Goal: Task Accomplishment & Management: Manage account settings

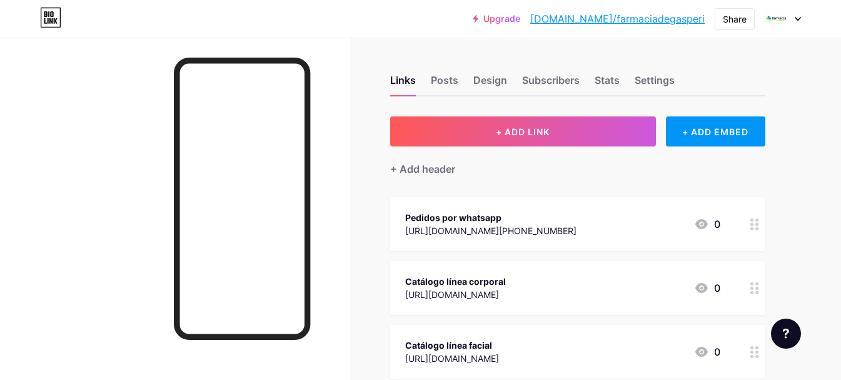
click at [797, 18] on icon at bounding box center [798, 19] width 6 height 4
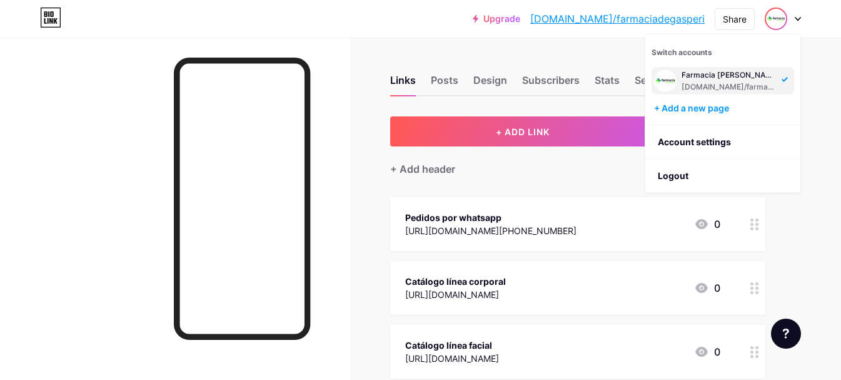
click at [781, 20] on img at bounding box center [776, 19] width 20 height 20
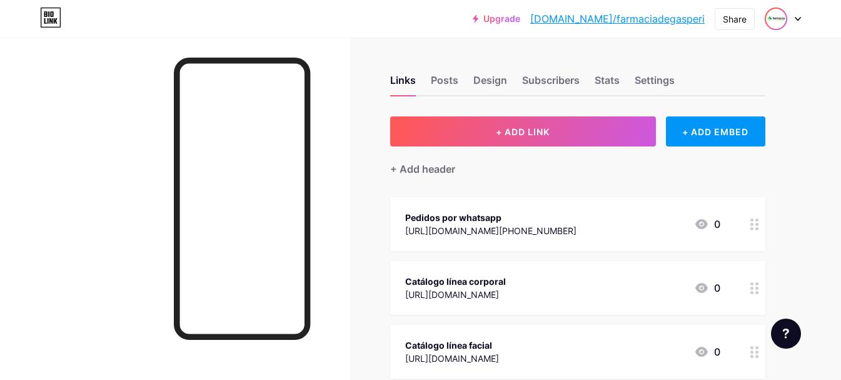
click at [772, 13] on img at bounding box center [776, 19] width 20 height 20
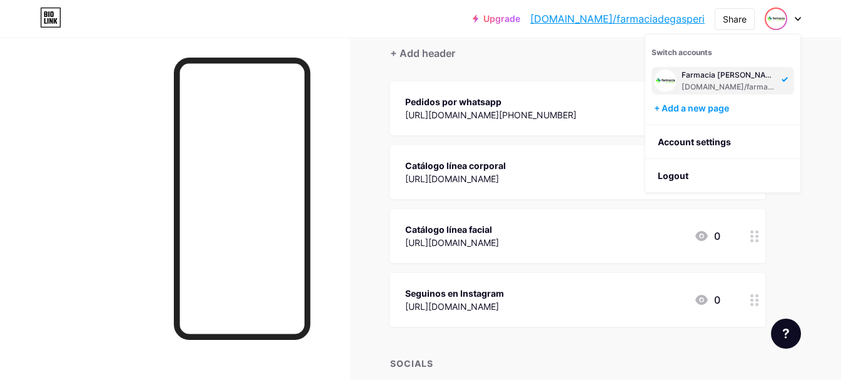
scroll to position [208, 0]
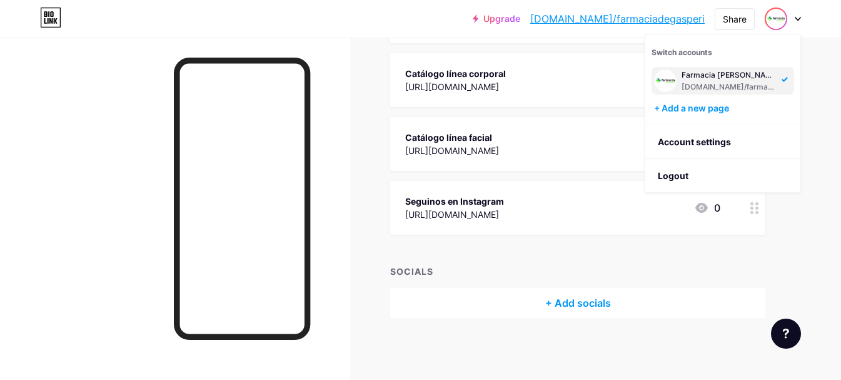
click at [556, 49] on span "Pedidos por whatsapp https://wa.me/+5493548505163 0 Catálogo línea corporal htt…" at bounding box center [577, 111] width 375 height 245
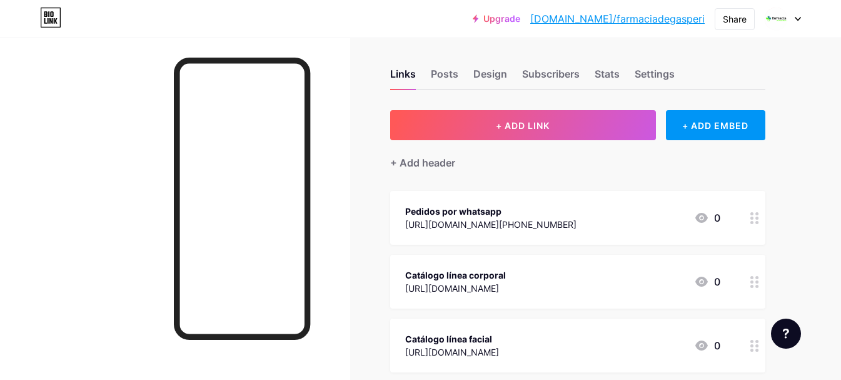
scroll to position [0, 0]
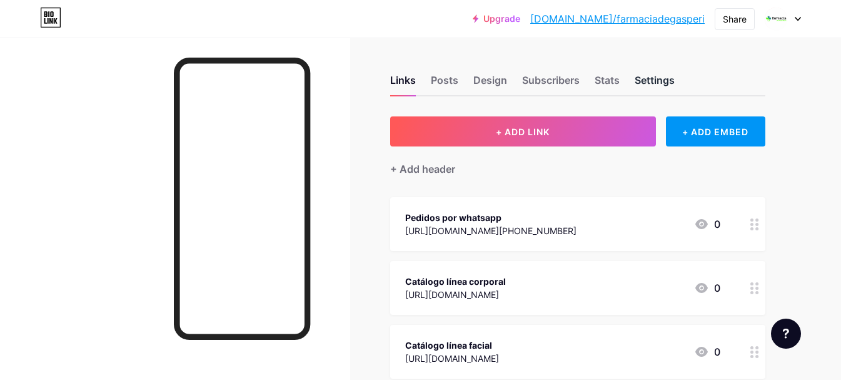
click at [657, 81] on div "Settings" at bounding box center [655, 84] width 40 height 23
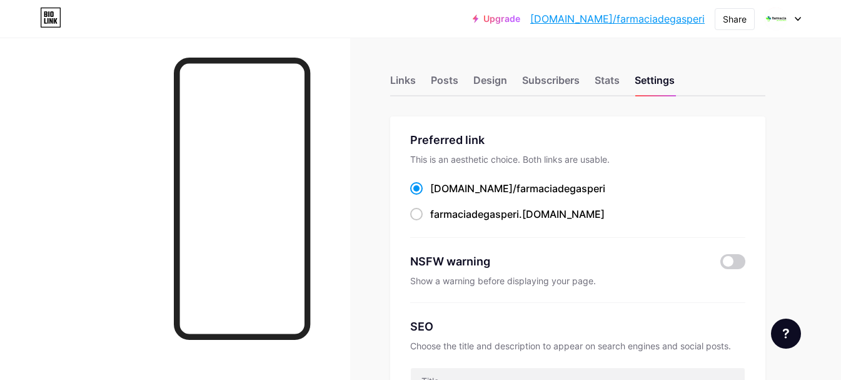
click at [799, 20] on icon at bounding box center [798, 19] width 6 height 4
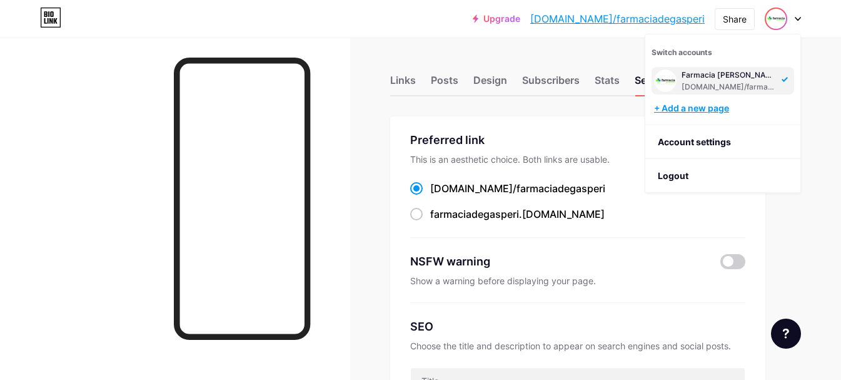
click at [735, 113] on div "+ Add a new page" at bounding box center [724, 108] width 140 height 13
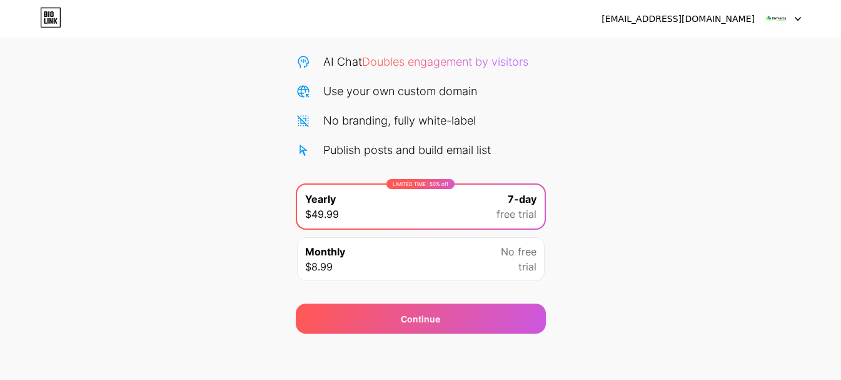
scroll to position [124, 0]
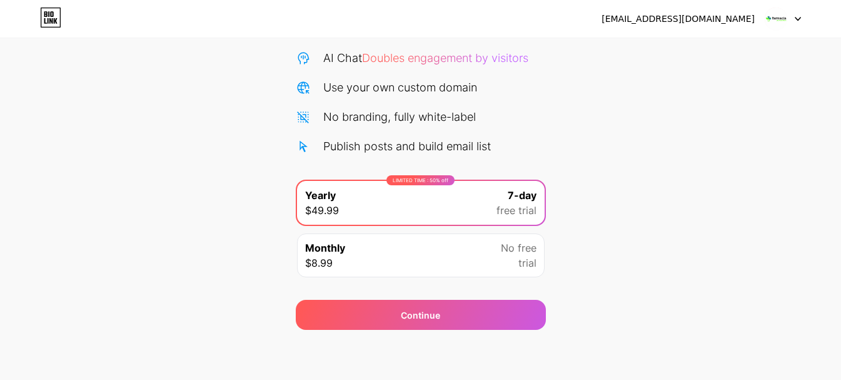
click at [799, 16] on div at bounding box center [783, 19] width 36 height 23
click at [779, 54] on li "Logout" at bounding box center [722, 51] width 155 height 34
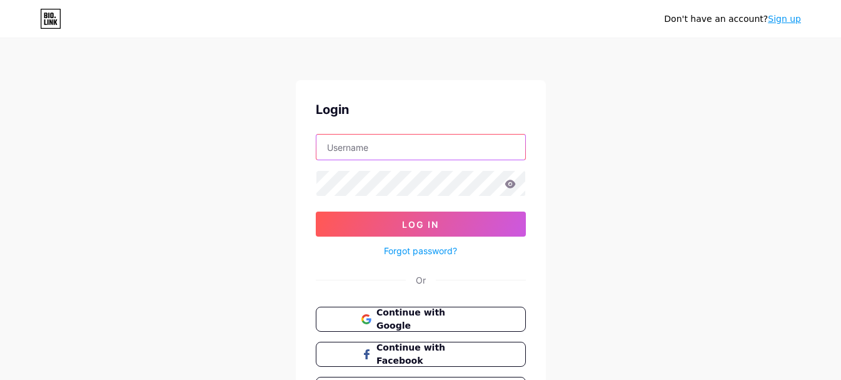
type input "nquaglini@gmail.com"
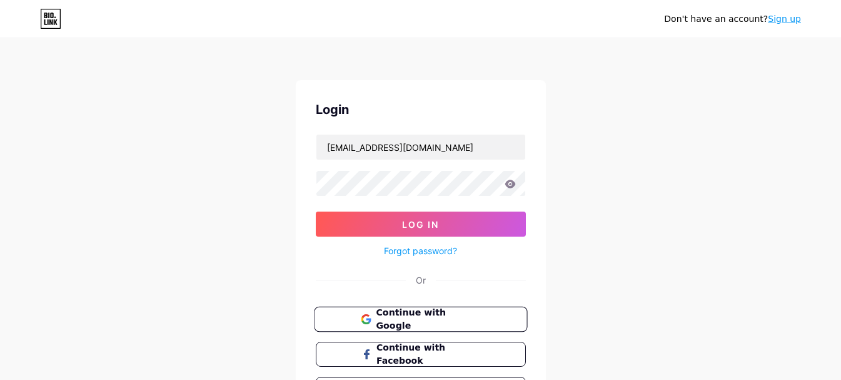
click at [437, 316] on span "Continue with Google" at bounding box center [428, 319] width 104 height 27
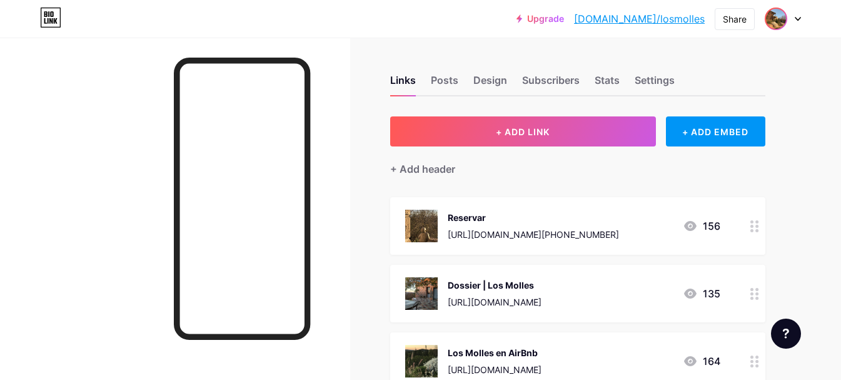
click at [787, 17] on div at bounding box center [783, 19] width 36 height 23
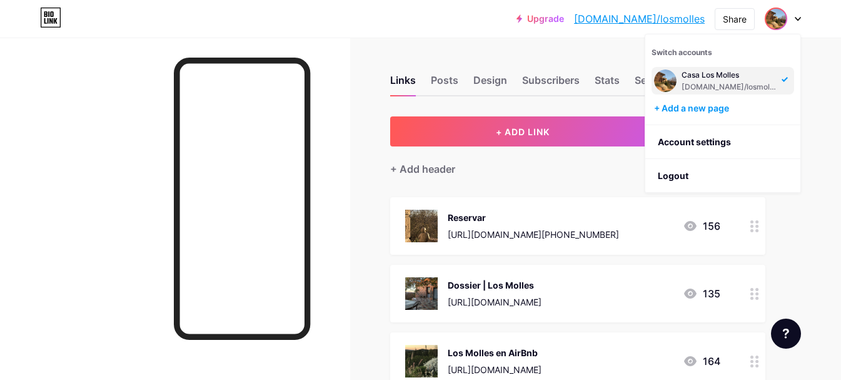
click at [798, 18] on icon at bounding box center [798, 19] width 6 height 4
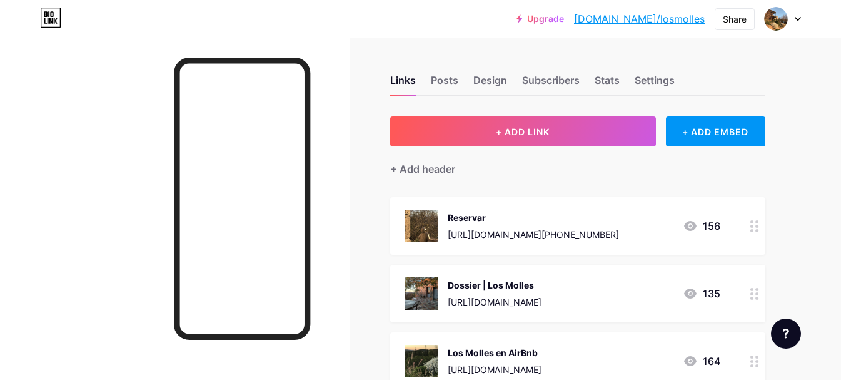
click at [796, 19] on icon at bounding box center [798, 19] width 6 height 4
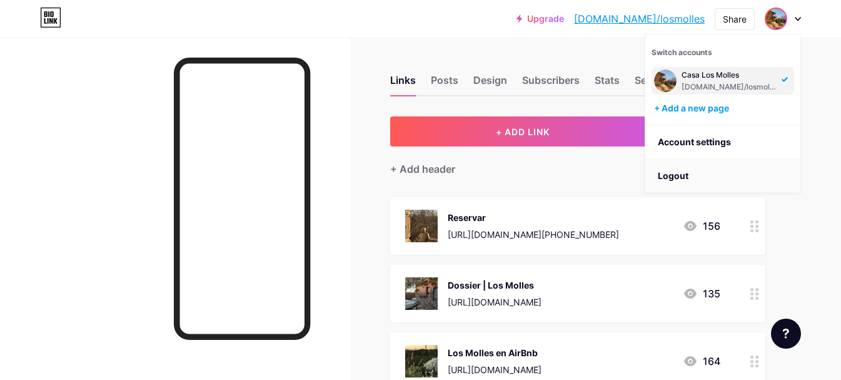
click at [689, 172] on li "Logout" at bounding box center [722, 176] width 155 height 34
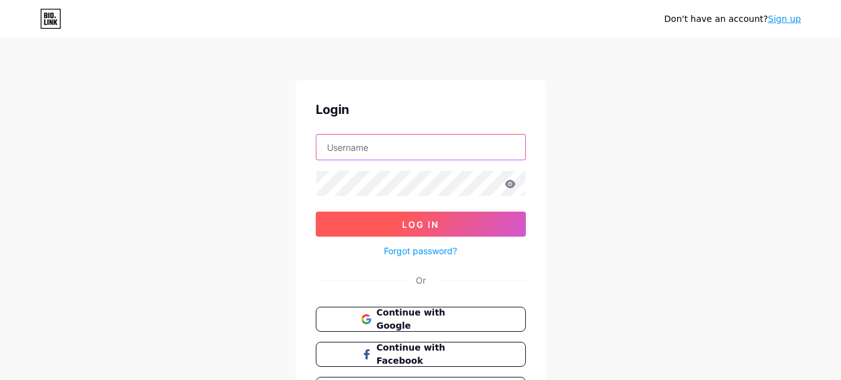
type input "[EMAIL_ADDRESS][DOMAIN_NAME]"
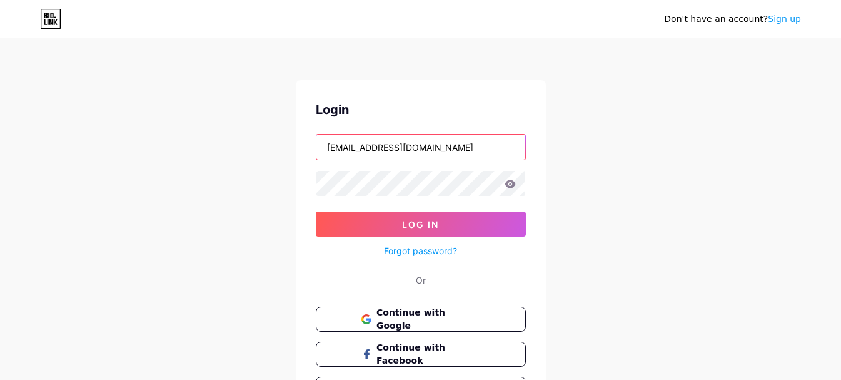
click at [427, 146] on input "[EMAIL_ADDRESS][DOMAIN_NAME]" at bounding box center [420, 146] width 209 height 25
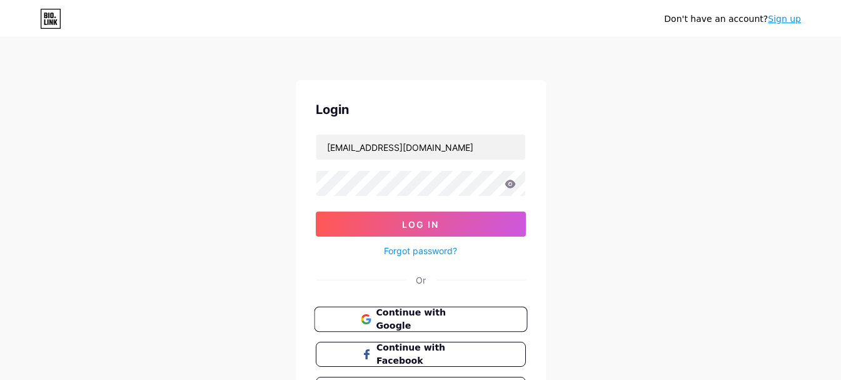
click at [452, 321] on span "Continue with Google" at bounding box center [428, 319] width 104 height 27
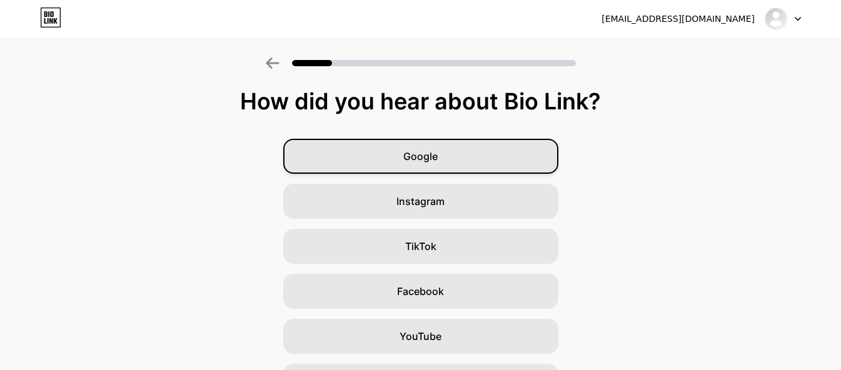
click at [463, 145] on div "Google" at bounding box center [420, 156] width 275 height 35
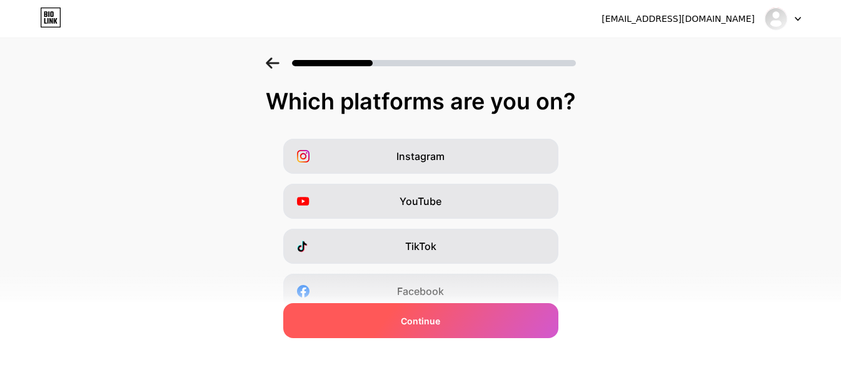
click at [455, 326] on div "Continue" at bounding box center [420, 320] width 275 height 35
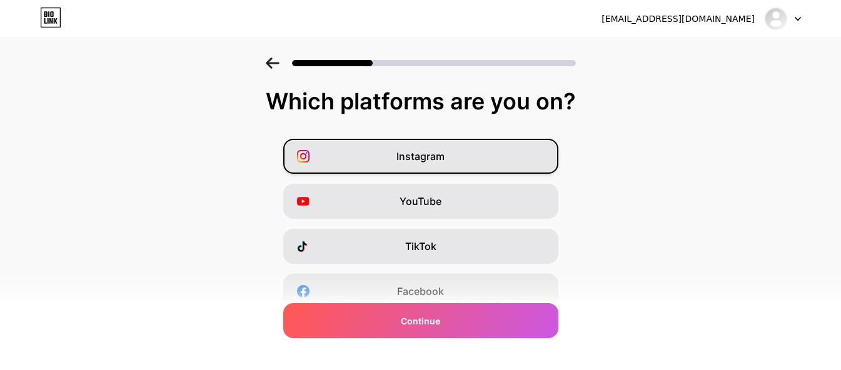
click at [478, 156] on div "Instagram" at bounding box center [420, 156] width 275 height 35
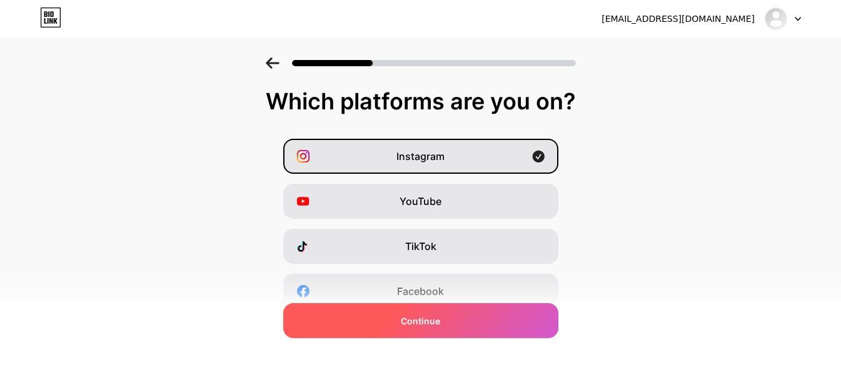
click at [487, 320] on div "Continue" at bounding box center [420, 320] width 275 height 35
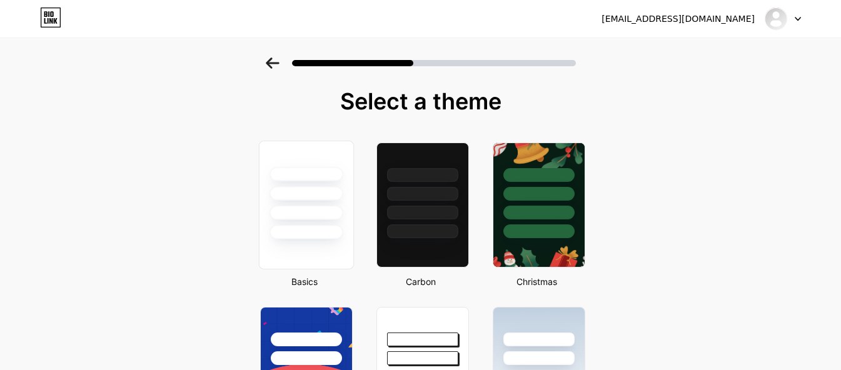
click at [295, 206] on div at bounding box center [306, 213] width 73 height 14
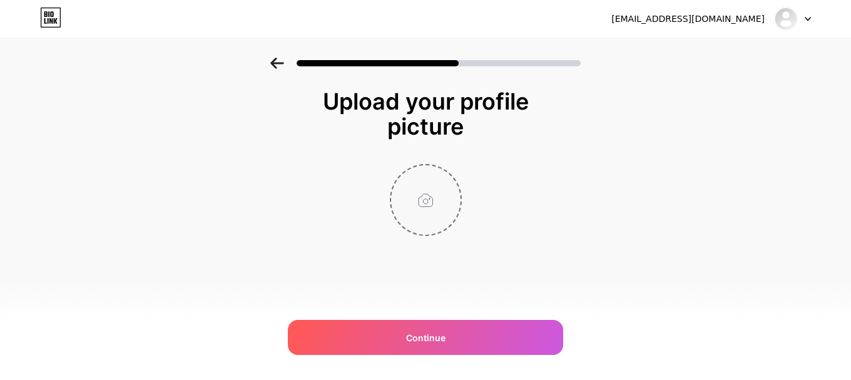
click at [423, 196] on input "file" at bounding box center [425, 199] width 69 height 69
type input "C:\fakepath\isologotipo-invertido.jpg"
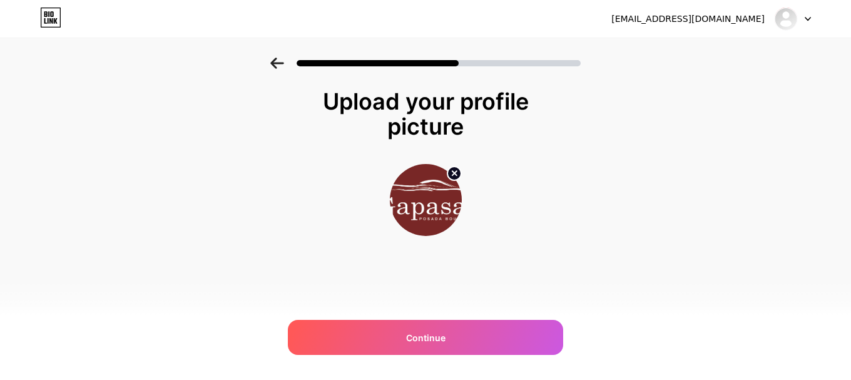
click at [459, 175] on circle at bounding box center [454, 173] width 14 height 14
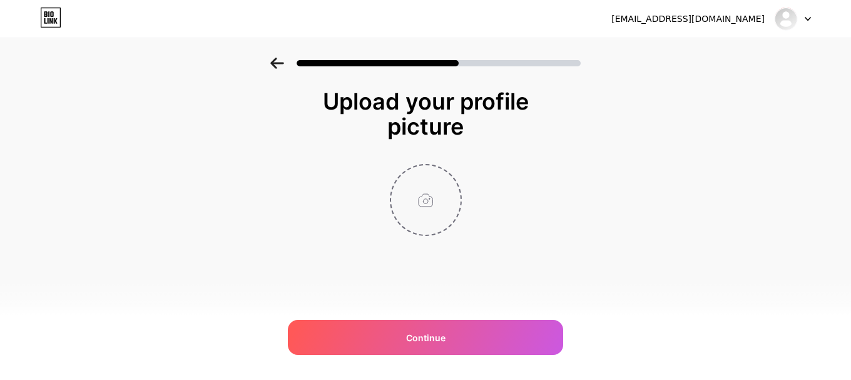
click at [428, 212] on input "file" at bounding box center [425, 199] width 69 height 69
type input "C:\fakepath\Diseño sin título.jpg"
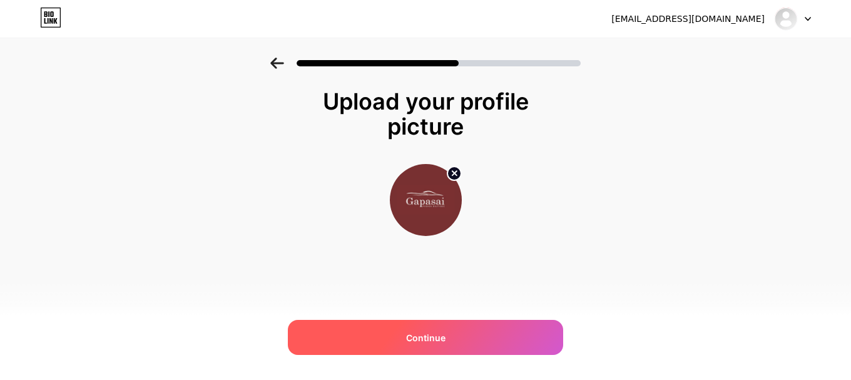
click at [465, 340] on div "Continue" at bounding box center [425, 337] width 275 height 35
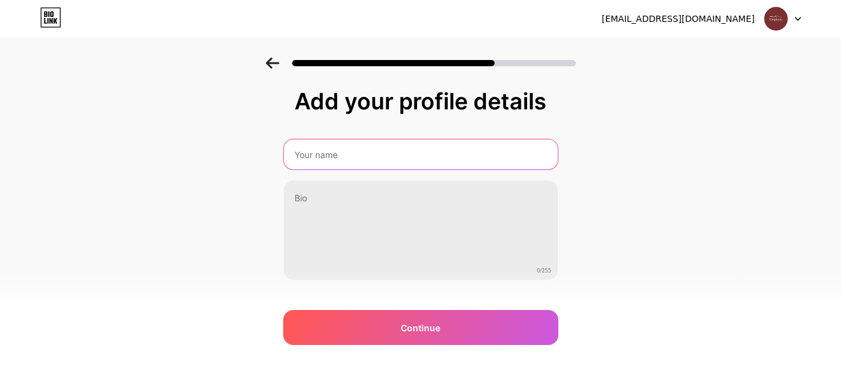
click at [344, 146] on input "text" at bounding box center [421, 154] width 274 height 30
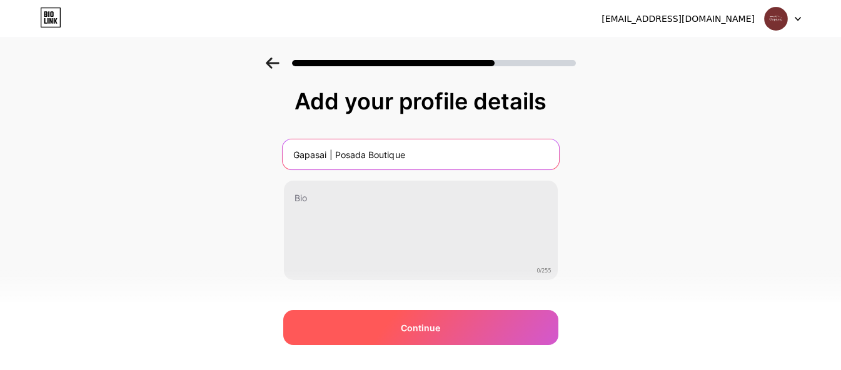
type input "Gapasai | Posada Boutique"
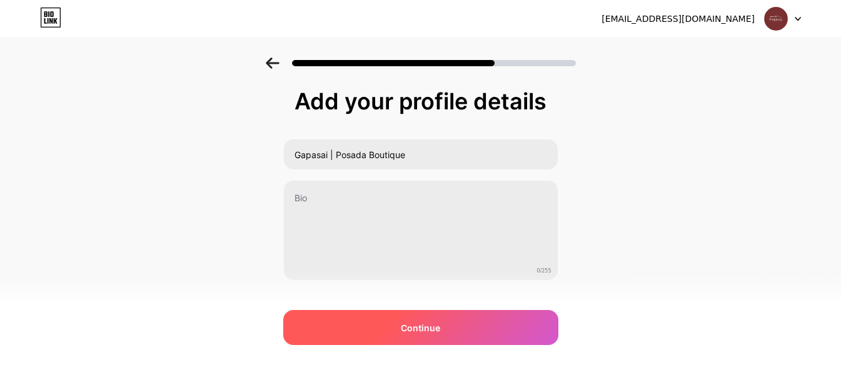
click at [449, 333] on div "Continue" at bounding box center [420, 327] width 275 height 35
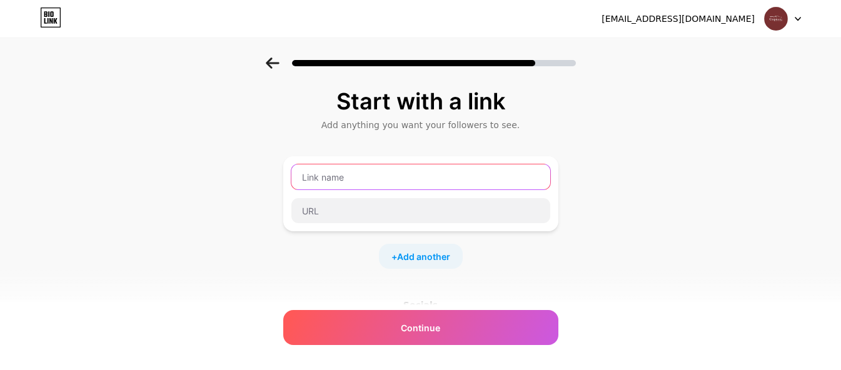
click at [348, 174] on input "text" at bounding box center [420, 177] width 259 height 25
type input "W"
type input "Nuestra web"
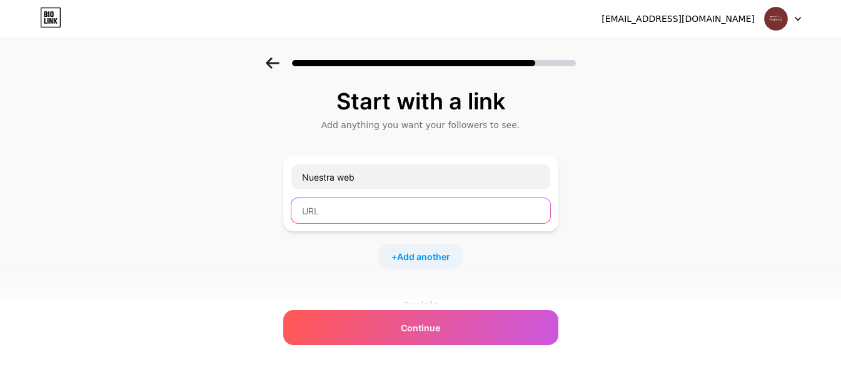
click at [373, 216] on input "text" at bounding box center [420, 210] width 259 height 25
paste input "[URL][DOMAIN_NAME]"
type input "[URL][DOMAIN_NAME]"
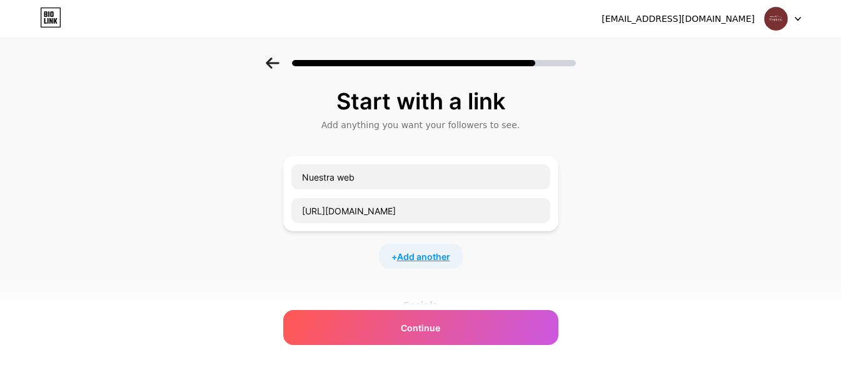
click at [422, 255] on span "Add another" at bounding box center [423, 256] width 53 height 13
click at [448, 267] on input "text" at bounding box center [420, 264] width 259 height 25
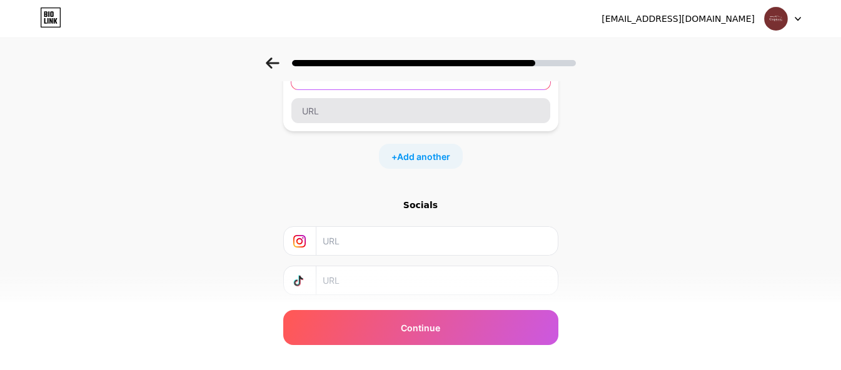
scroll to position [125, 0]
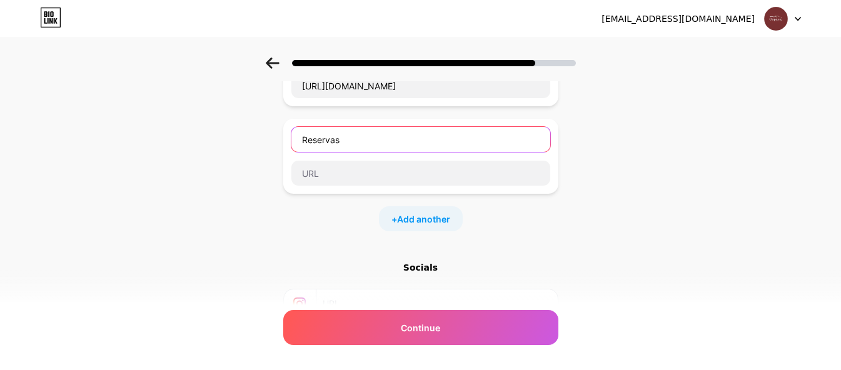
type input "Reservas"
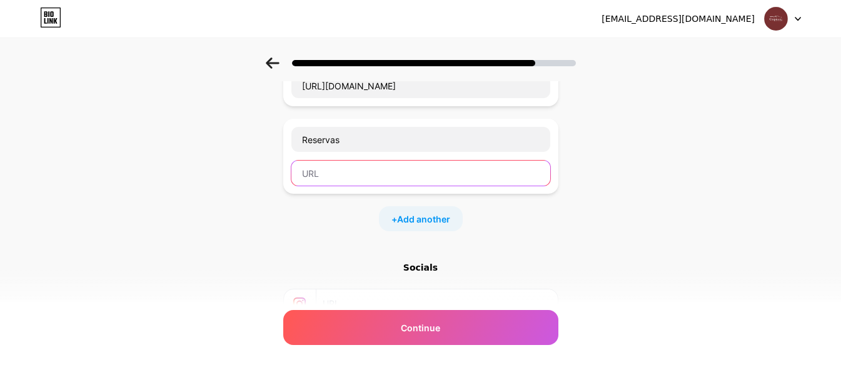
click at [343, 174] on input "text" at bounding box center [420, 173] width 259 height 25
paste input "[PHONE_NUMBER]"
click at [386, 175] on input "[URL][DOMAIN_NAME] 9 11 4426-5014" at bounding box center [420, 173] width 259 height 25
click at [392, 174] on input "[URL][DOMAIN_NAME] 11 4426-5014" at bounding box center [420, 173] width 259 height 25
click at [400, 172] on input "[URL][DOMAIN_NAME] 4426-5014" at bounding box center [420, 173] width 259 height 25
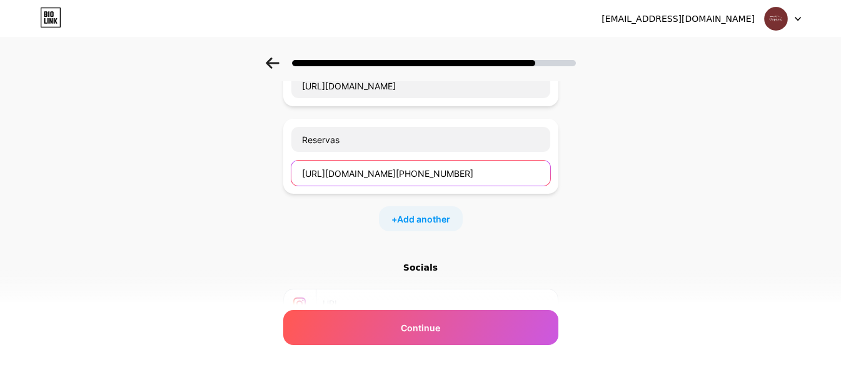
click at [423, 171] on input "[URL][DOMAIN_NAME][PHONE_NUMBER]" at bounding box center [420, 173] width 259 height 25
drag, startPoint x: 457, startPoint y: 180, endPoint x: 266, endPoint y: 163, distance: 191.5
click at [267, 163] on div "Start with a link Add anything you want your followers to see. Nuestra web [URL…" at bounding box center [420, 195] width 841 height 527
type input "[URL][DOMAIN_NAME][PHONE_NUMBER]"
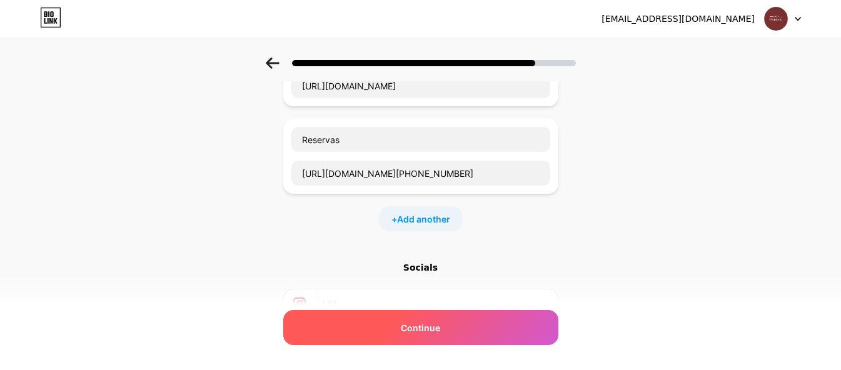
click at [440, 330] on span "Continue" at bounding box center [420, 327] width 39 height 13
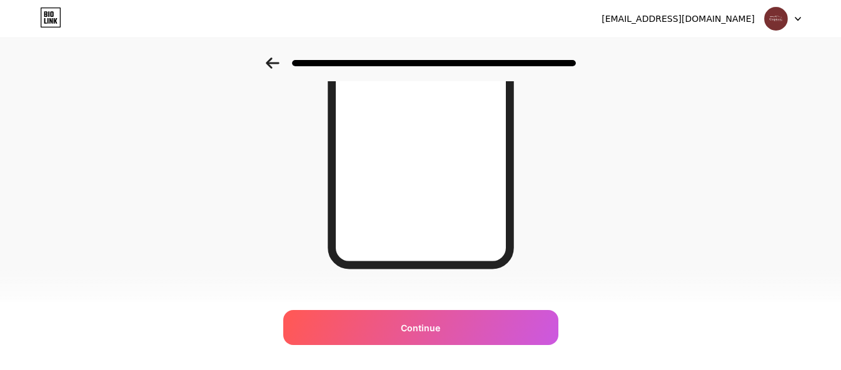
scroll to position [258, 0]
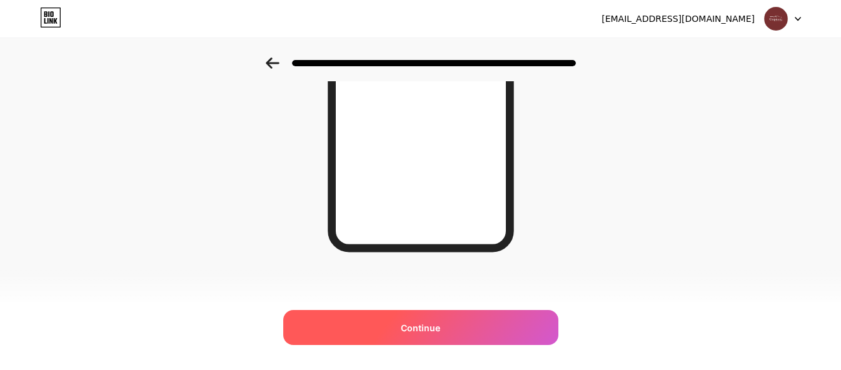
click at [429, 328] on span "Continue" at bounding box center [420, 327] width 39 height 13
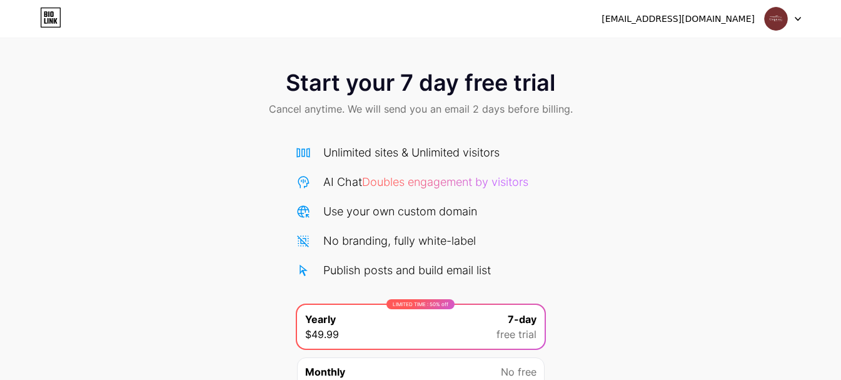
click at [782, 21] on img at bounding box center [776, 19] width 24 height 24
click at [776, 21] on img at bounding box center [776, 19] width 24 height 24
click at [647, 158] on div "Start your 7 day free trial Cancel anytime. We will send you an email 2 days be…" at bounding box center [420, 256] width 841 height 396
click at [353, 87] on span "Start your 7 day free trial" at bounding box center [421, 82] width 270 height 25
click at [51, 14] on icon at bounding box center [51, 14] width 3 height 6
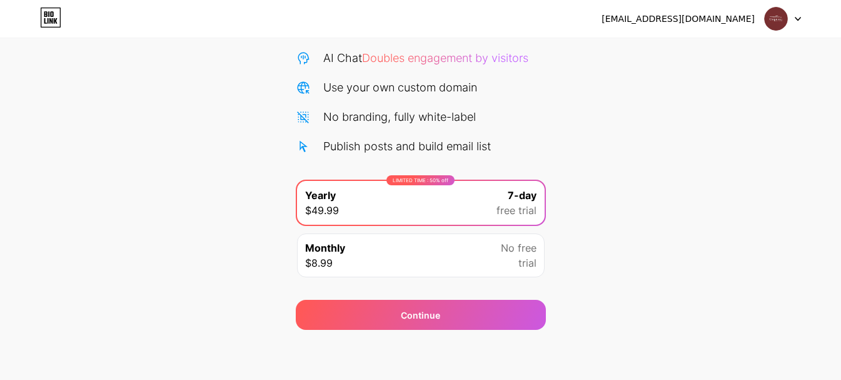
scroll to position [61, 0]
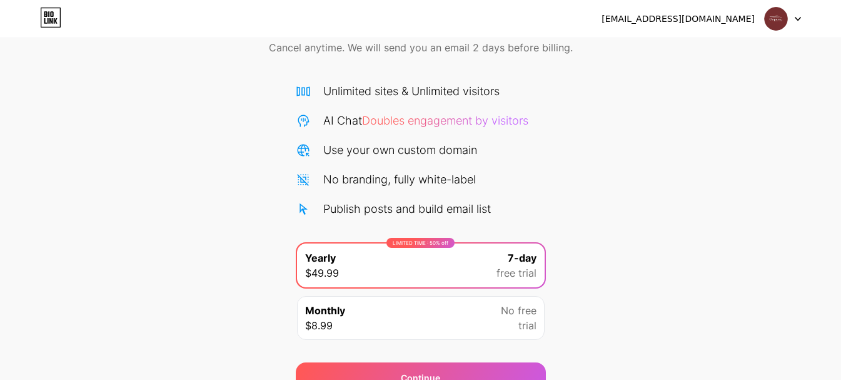
click at [614, 299] on div "Start your 7 day free trial Cancel anytime. We will send you an email 2 days be…" at bounding box center [420, 194] width 841 height 396
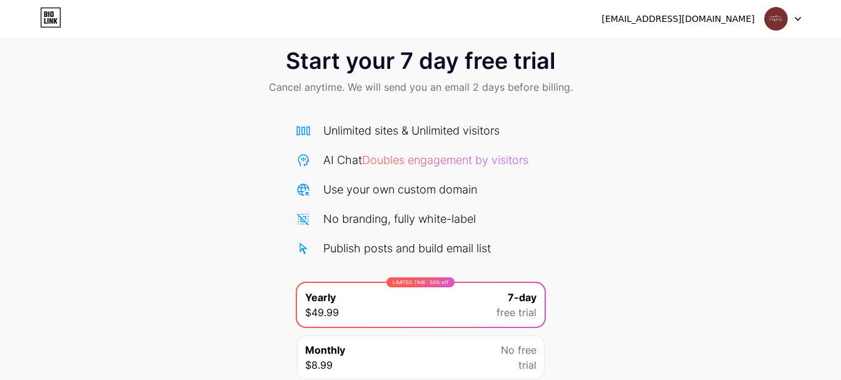
scroll to position [0, 0]
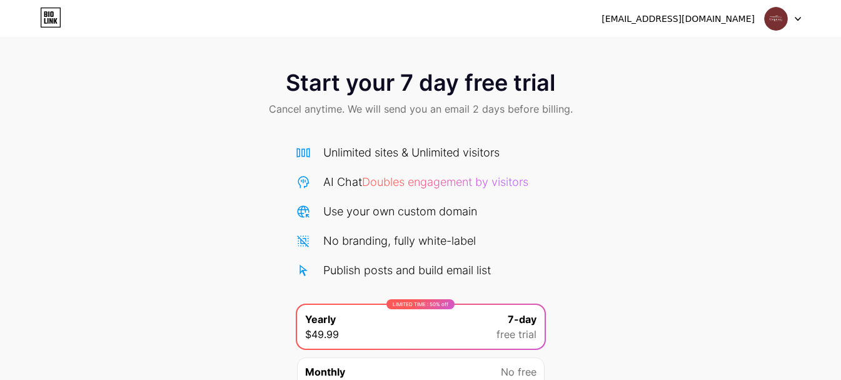
click at [348, 92] on span "Start your 7 day free trial" at bounding box center [421, 82] width 270 height 25
click at [791, 16] on div at bounding box center [783, 19] width 36 height 23
click at [675, 45] on li "Logout" at bounding box center [722, 51] width 155 height 34
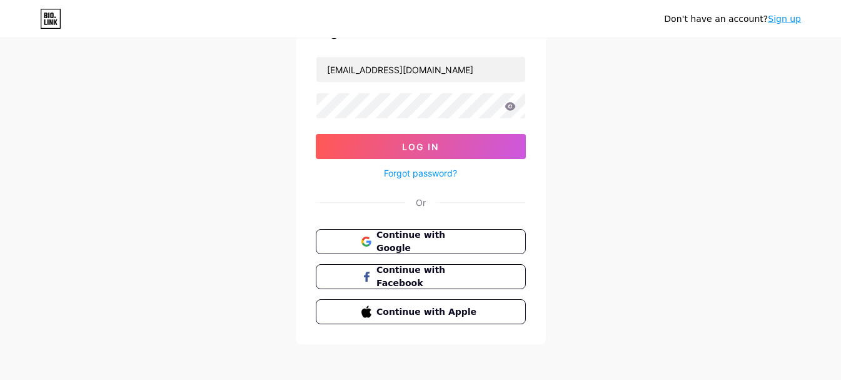
scroll to position [81, 0]
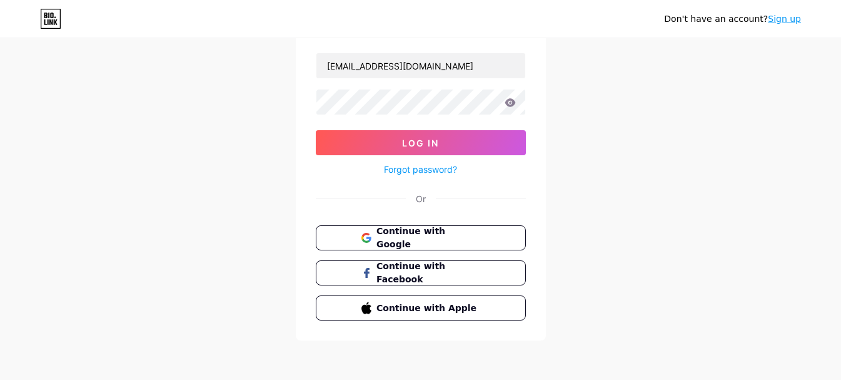
click at [782, 18] on link "Sign up" at bounding box center [784, 19] width 33 height 10
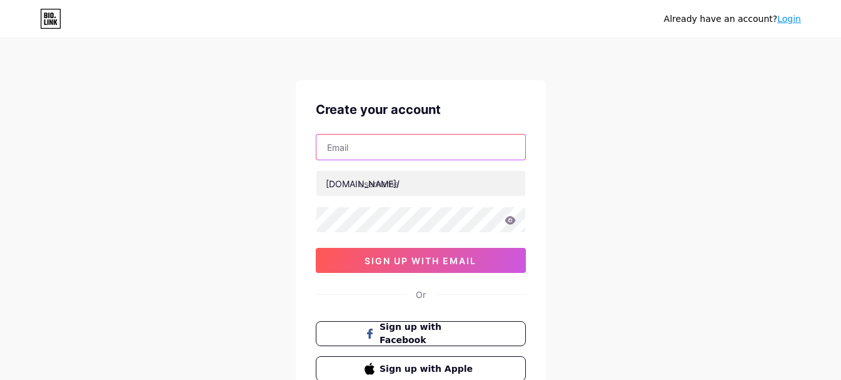
click at [359, 148] on input "text" at bounding box center [420, 146] width 209 height 25
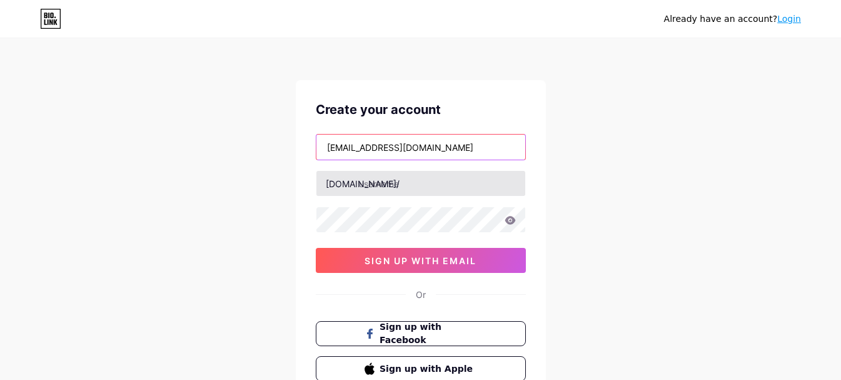
type input "[EMAIL_ADDRESS][DOMAIN_NAME]"
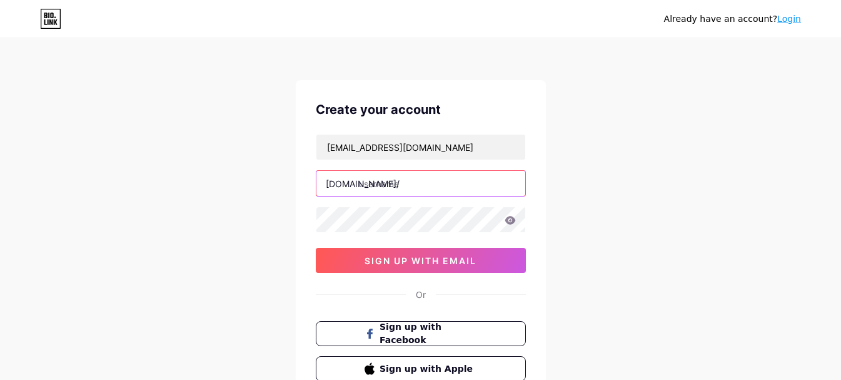
click at [395, 183] on input "text" at bounding box center [420, 183] width 209 height 25
type input "gapasai"
click at [279, 188] on div "Already have an account? Login Create your account posadagapasai@gmail.com bio.…" at bounding box center [420, 239] width 841 height 478
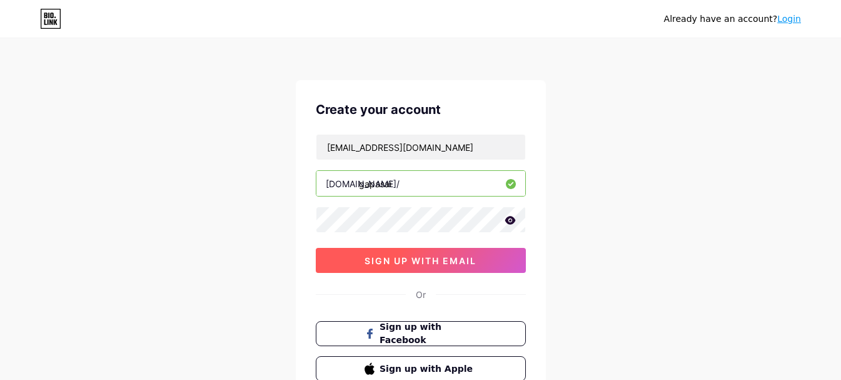
click at [416, 264] on span "sign up with email" at bounding box center [421, 260] width 112 height 11
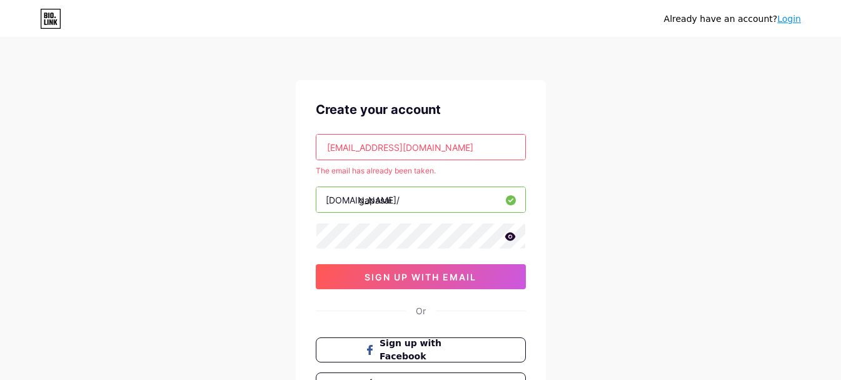
drag, startPoint x: 620, startPoint y: 285, endPoint x: 612, endPoint y: 279, distance: 10.3
click at [620, 285] on div "Already have an account? Login Create your account posadagapasai@gmail.com The …" at bounding box center [420, 247] width 841 height 495
click at [793, 24] on link "Login" at bounding box center [789, 19] width 24 height 10
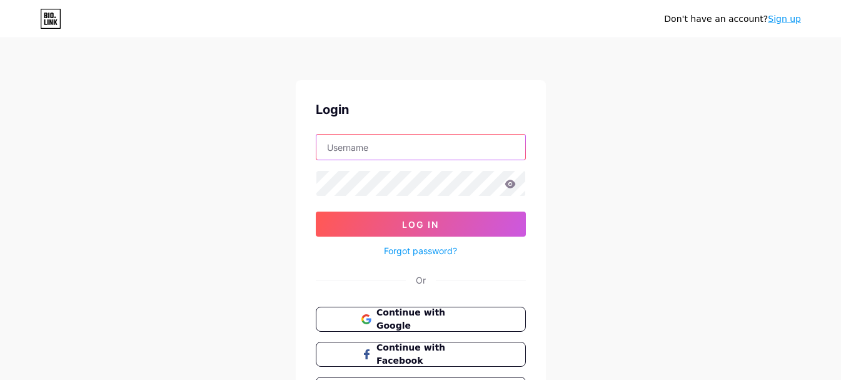
type input "nquaglini@gmail.com"
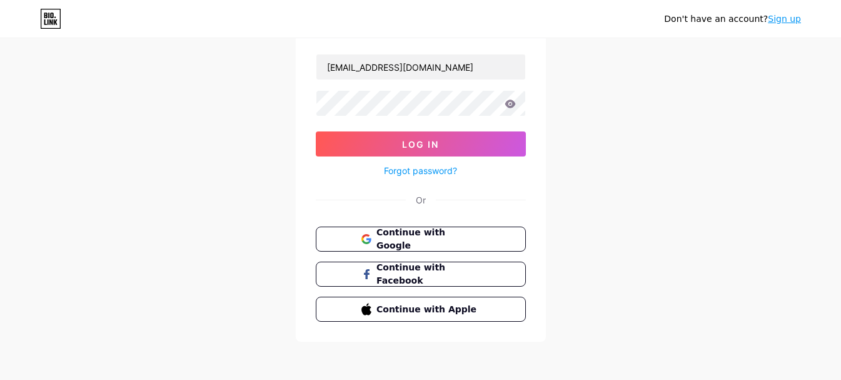
scroll to position [81, 0]
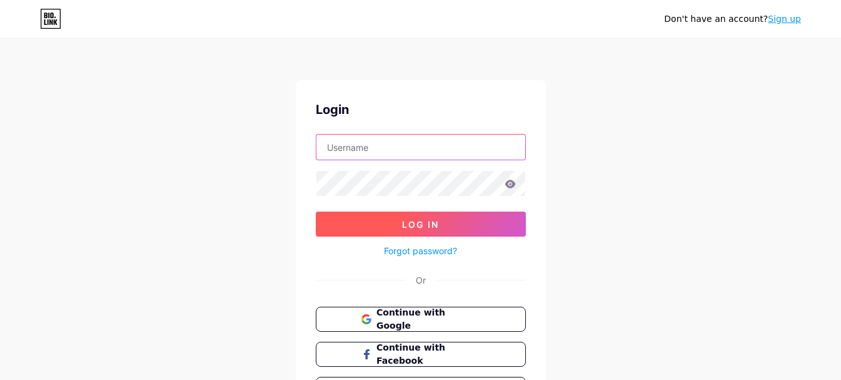
type input "[EMAIL_ADDRESS][DOMAIN_NAME]"
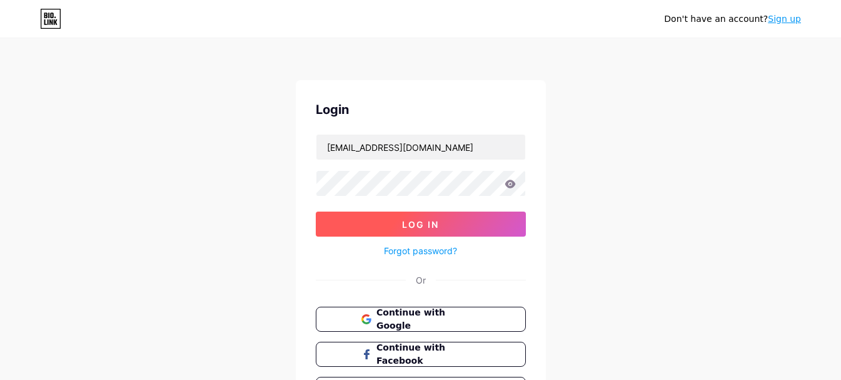
click at [436, 226] on span "Log In" at bounding box center [420, 224] width 37 height 11
